Goal: Information Seeking & Learning: Learn about a topic

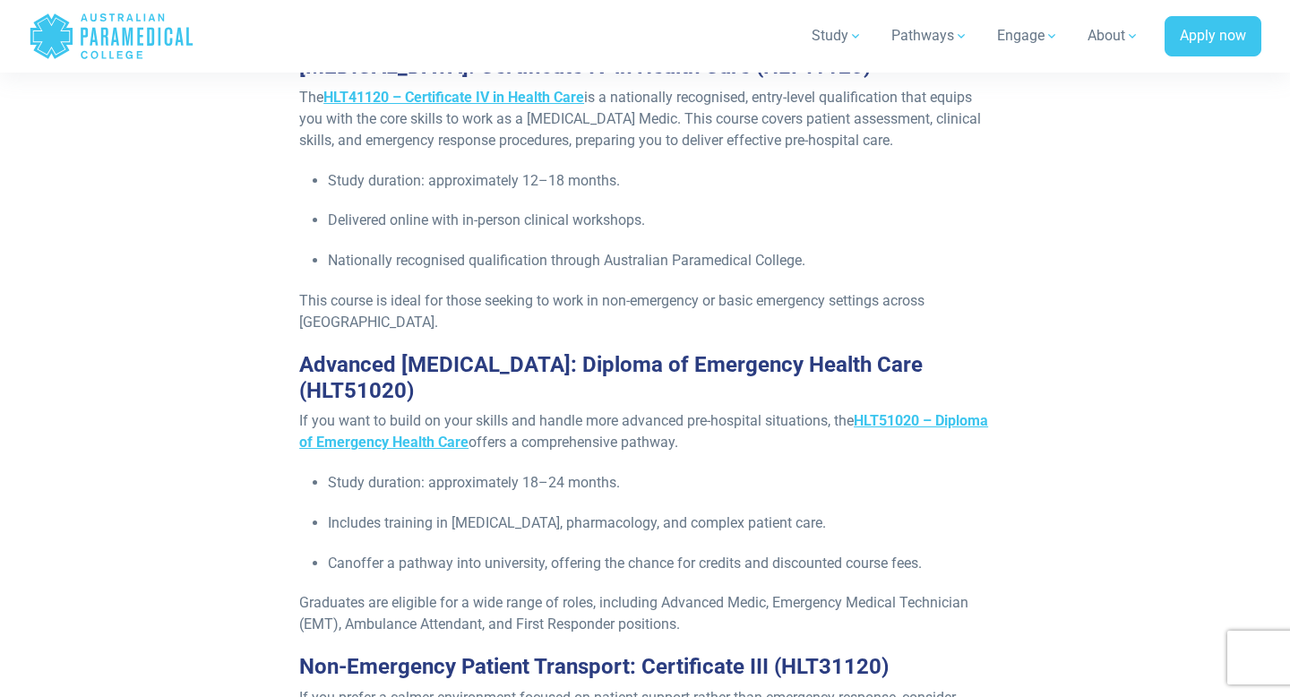
scroll to position [1950, 0]
click at [404, 411] on span "HLT51020 – Diploma of Emergency Health Care" at bounding box center [643, 430] width 689 height 39
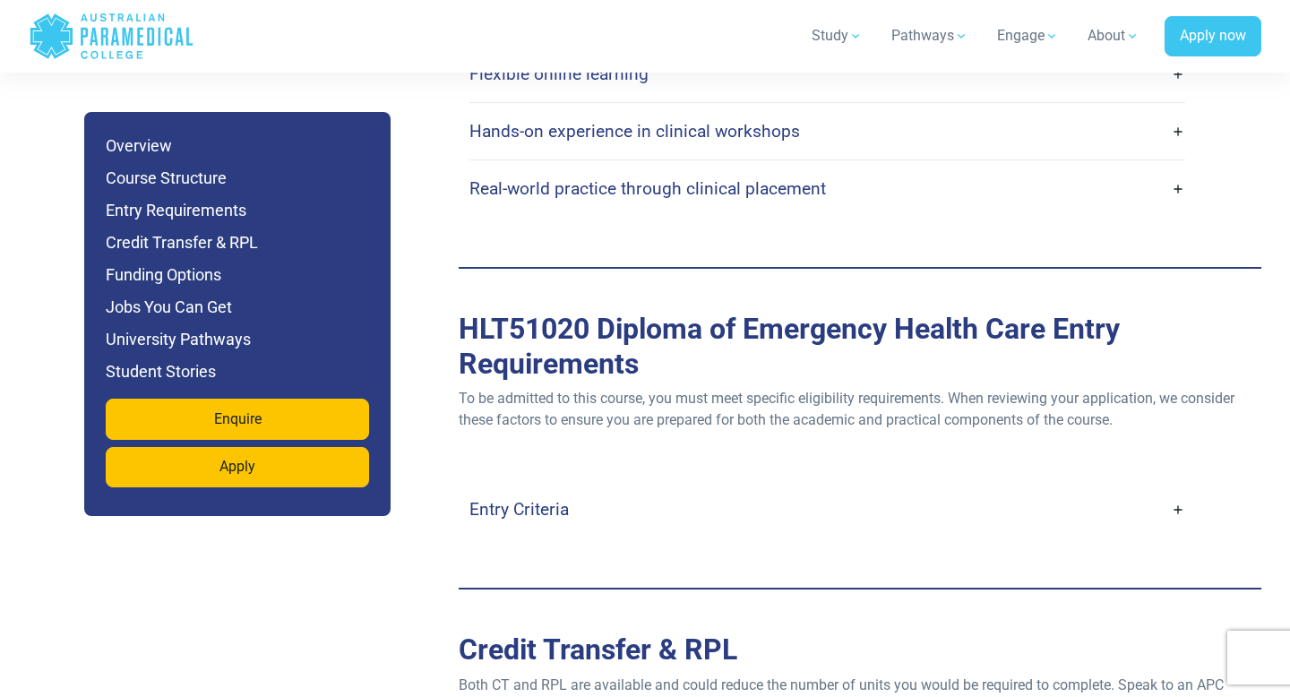
scroll to position [4700, 0]
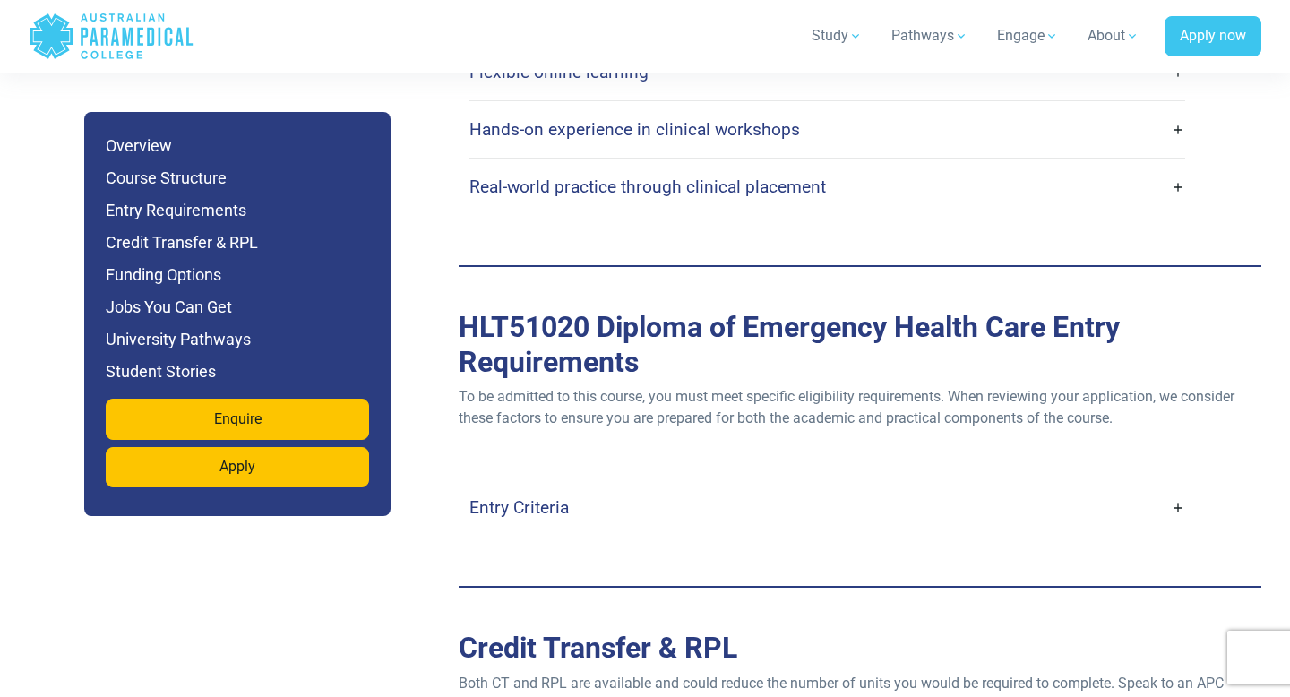
click at [1161, 486] on link "Entry Criteria" at bounding box center [827, 507] width 716 height 42
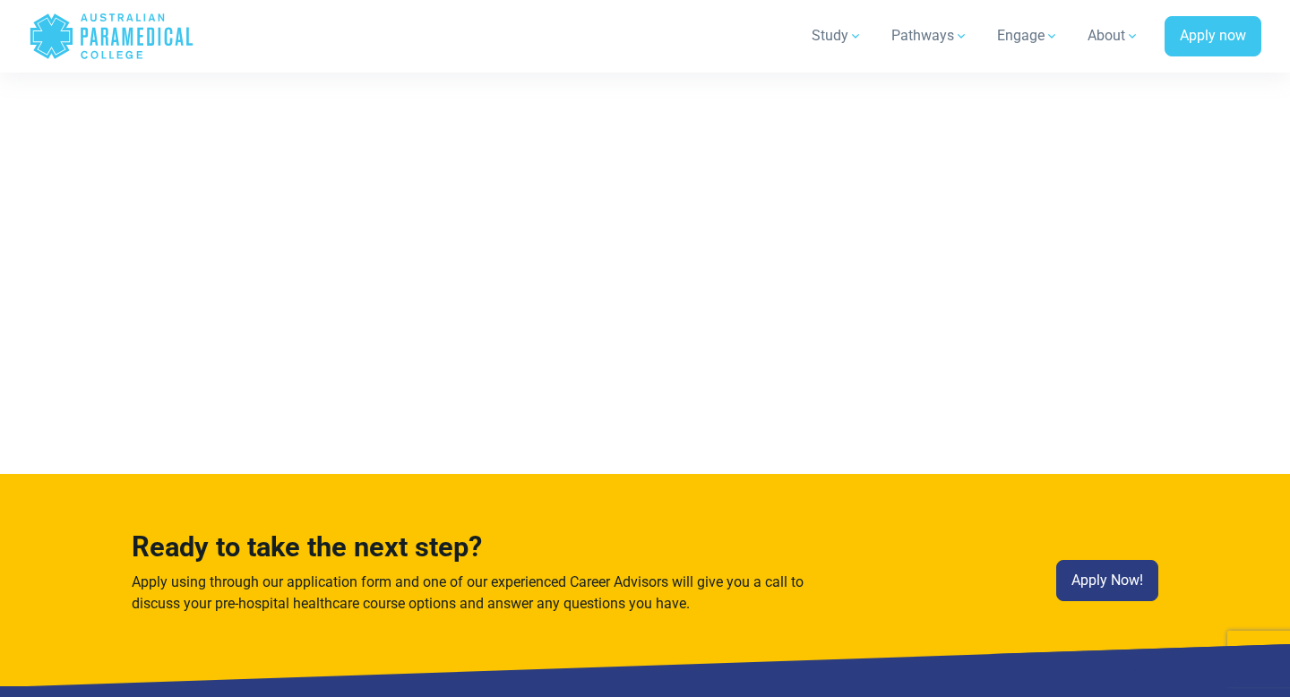
scroll to position [11835, 0]
